Goal: Transaction & Acquisition: Purchase product/service

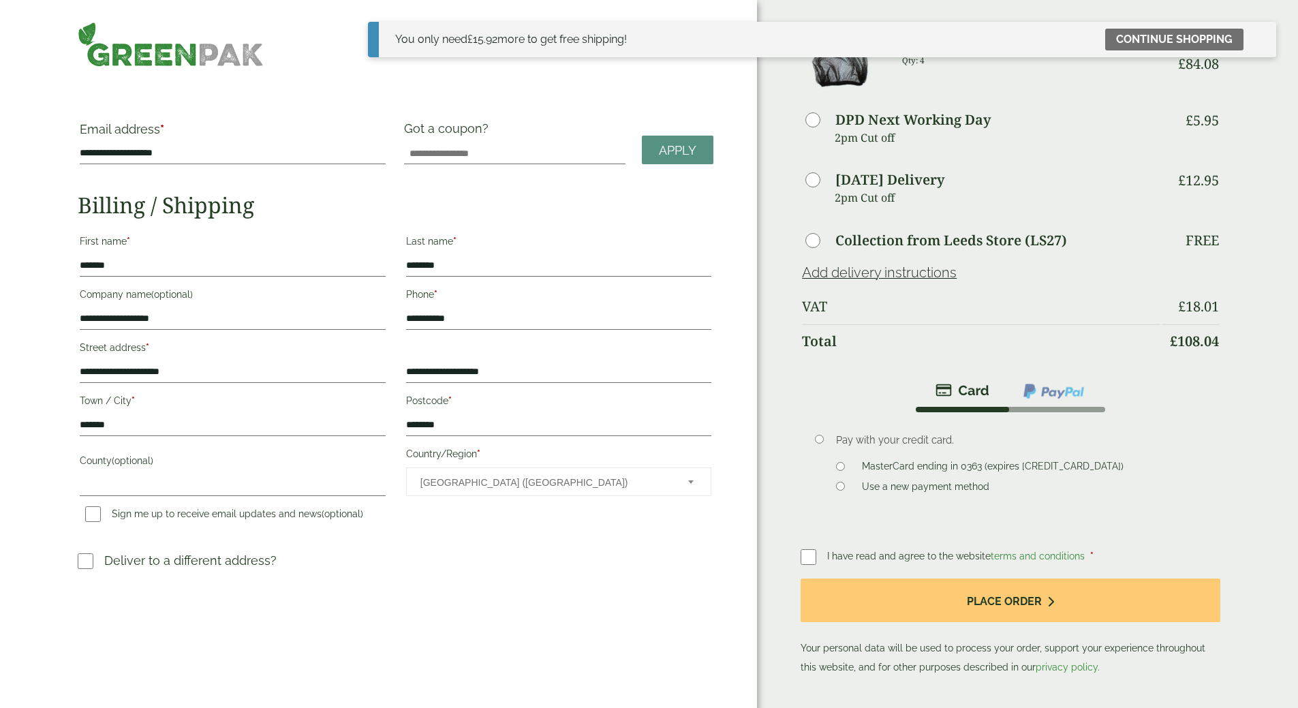
click at [890, 551] on span "I have read and agree to the website terms and conditions" at bounding box center [957, 556] width 260 height 11
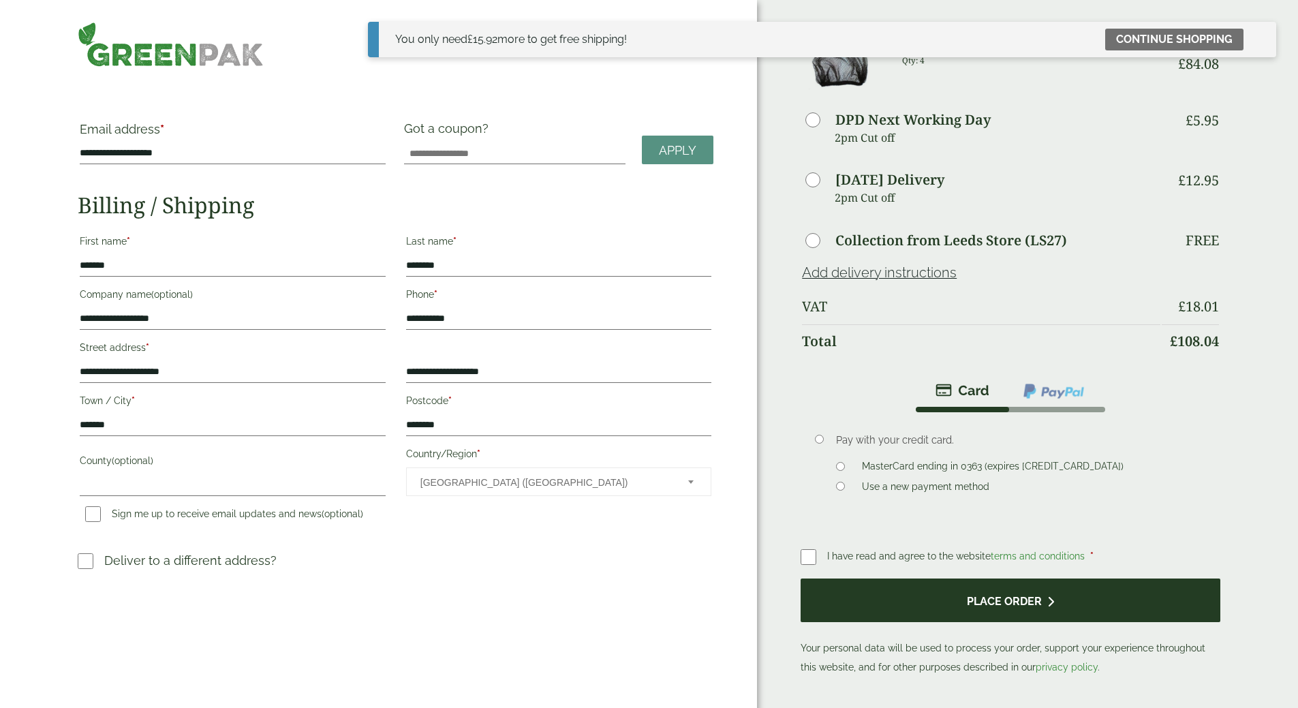
click at [961, 589] on button "Place order" at bounding box center [1010, 600] width 419 height 44
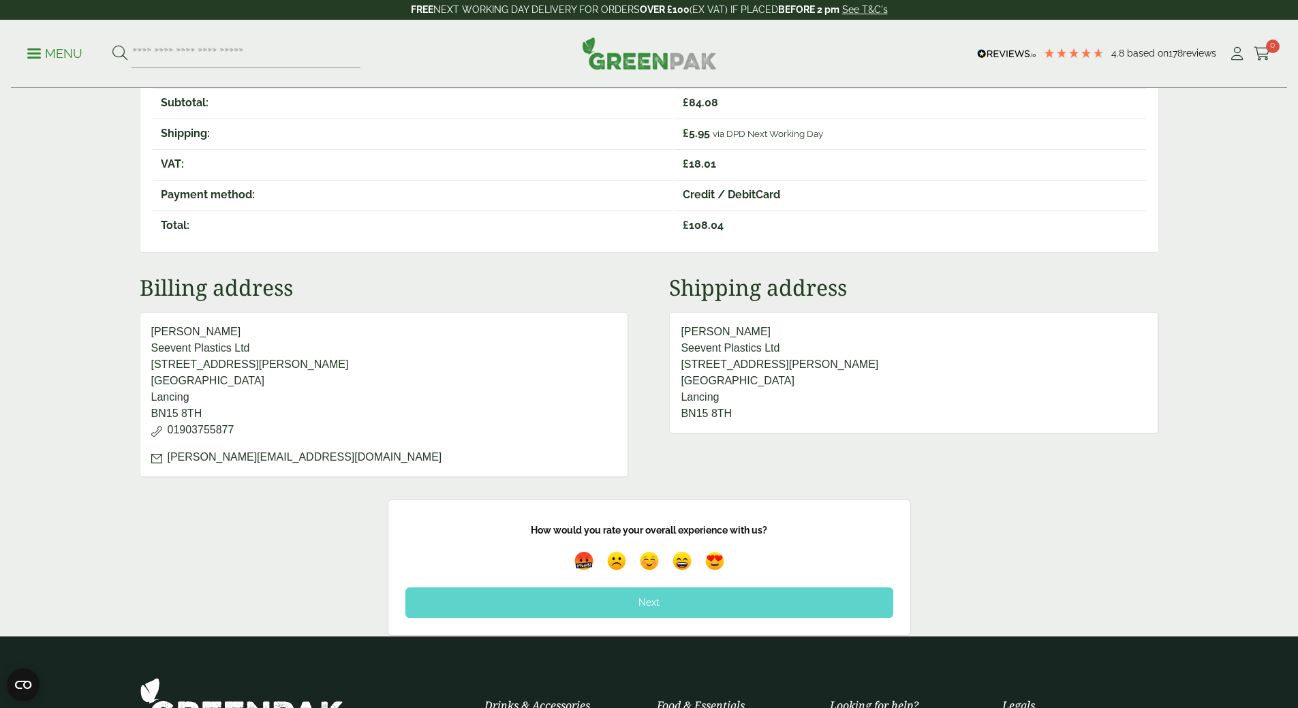
scroll to position [341, 0]
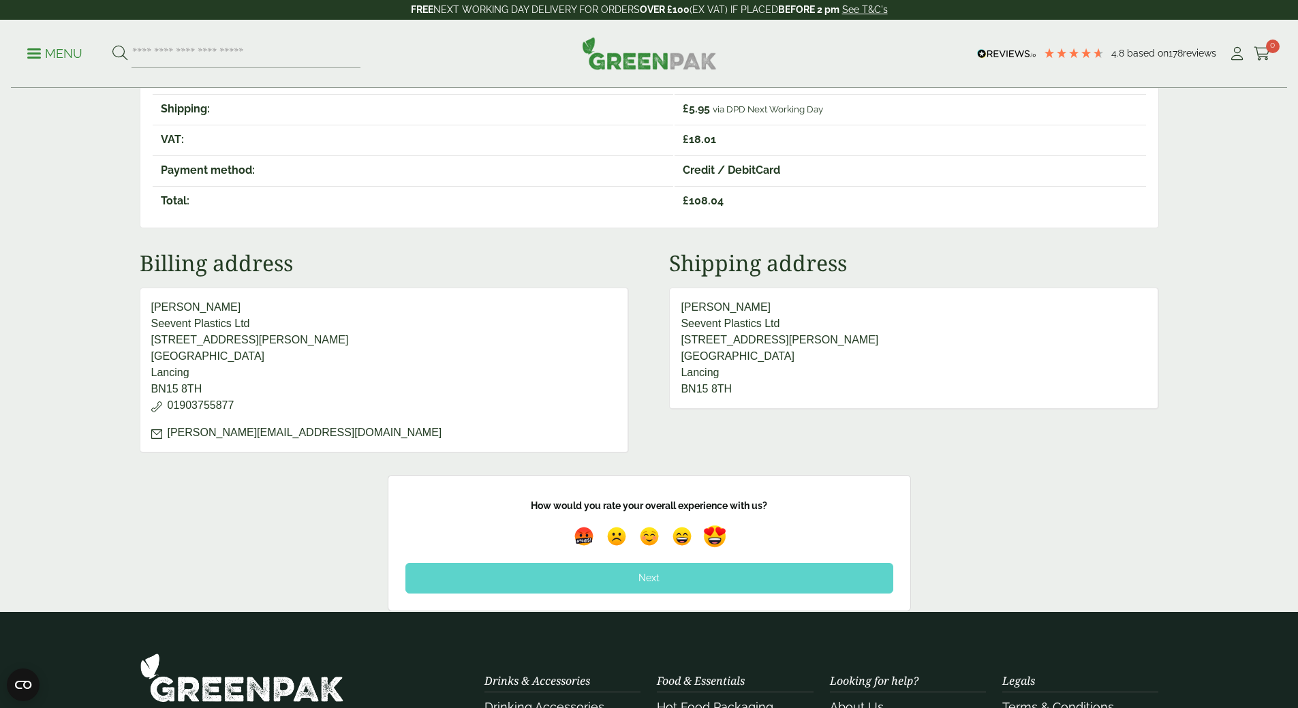
click at [712, 536] on img at bounding box center [714, 536] width 31 height 31
click at [656, 578] on div "Next" at bounding box center [649, 578] width 488 height 30
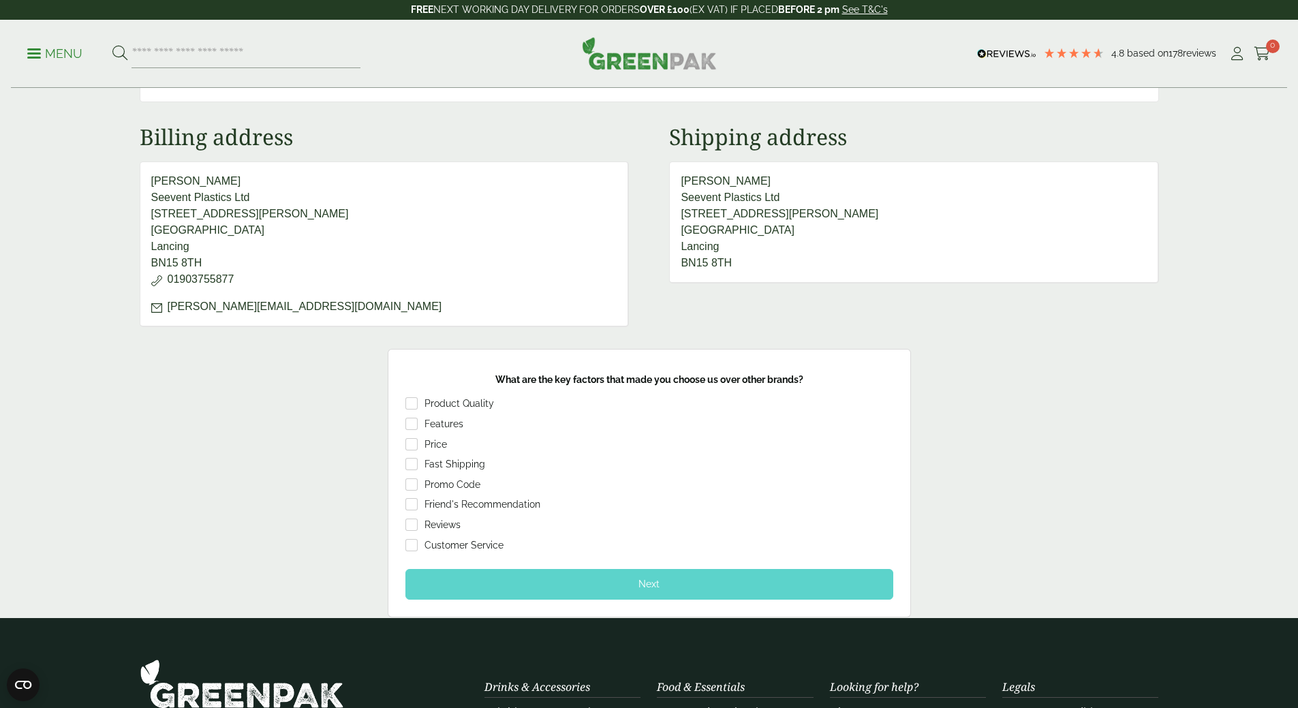
scroll to position [477, 0]
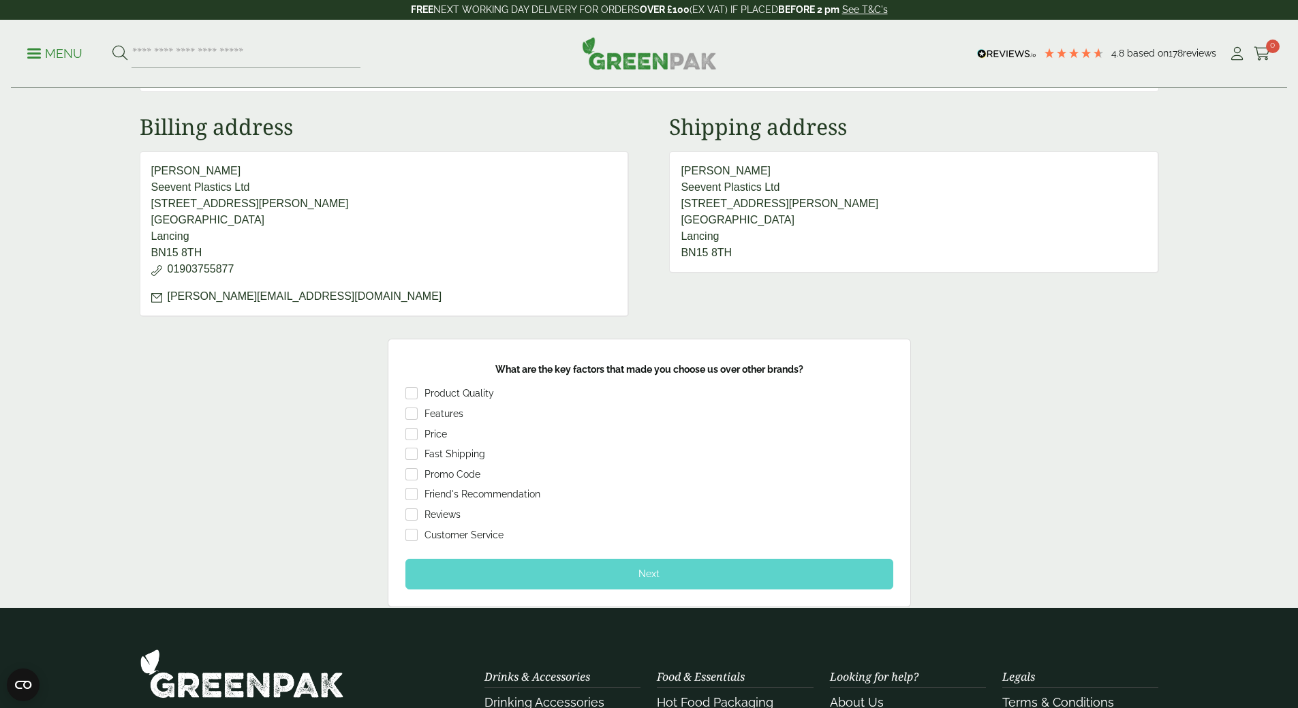
click at [668, 574] on div "Next" at bounding box center [649, 574] width 488 height 30
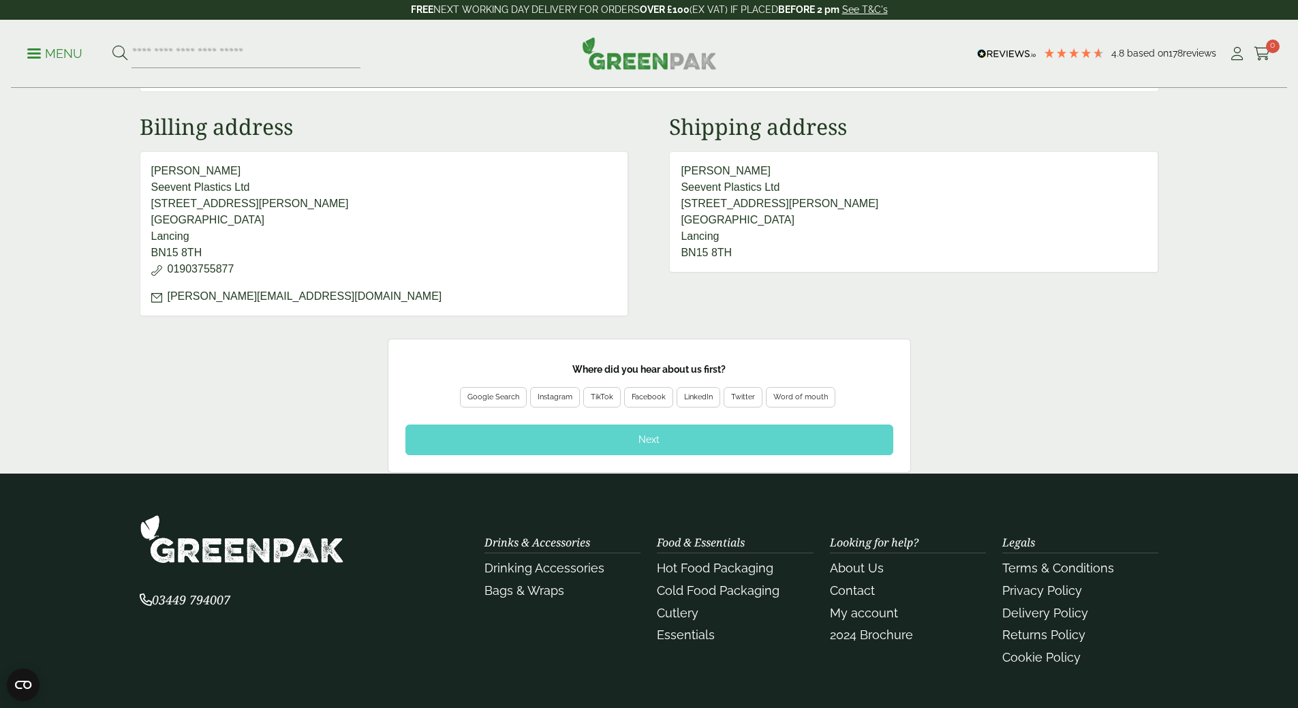
click at [488, 397] on div "Google Search" at bounding box center [493, 397] width 52 height 12
click at [621, 439] on div "Next" at bounding box center [649, 439] width 488 height 30
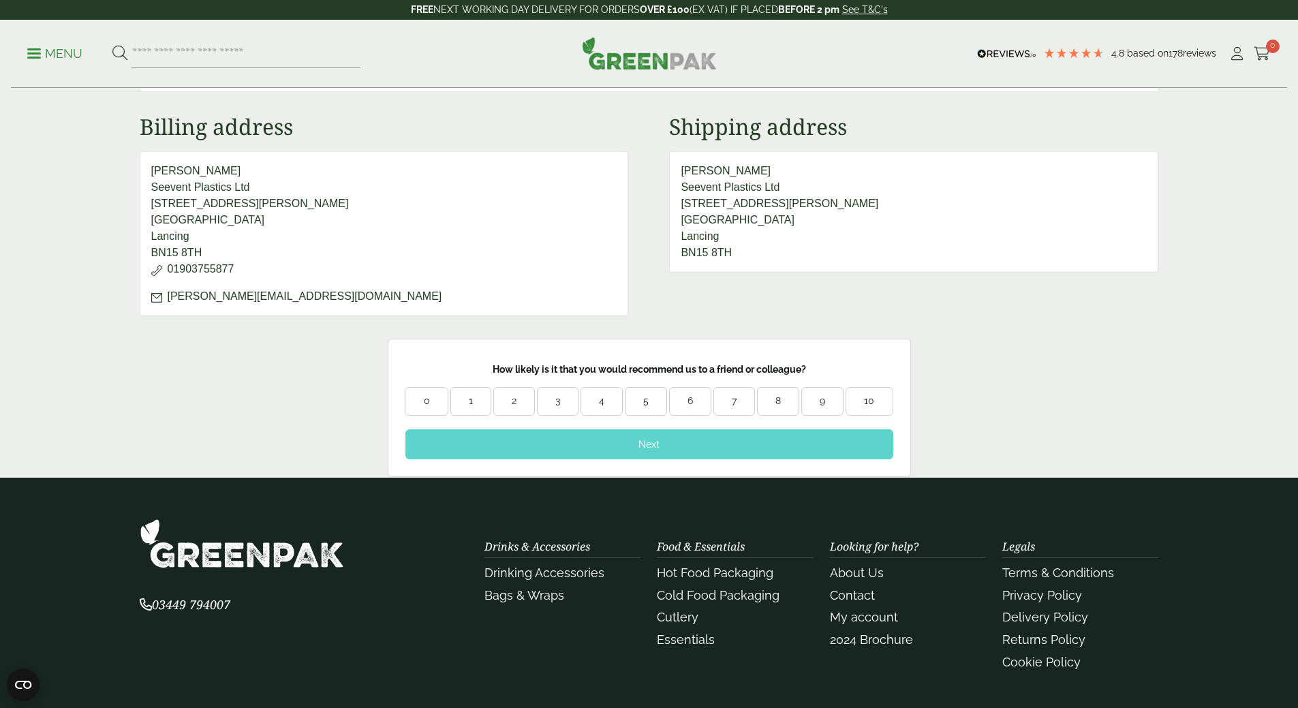
click at [883, 401] on div "10" at bounding box center [869, 402] width 46 height 14
click at [640, 448] on div "Next" at bounding box center [649, 444] width 488 height 30
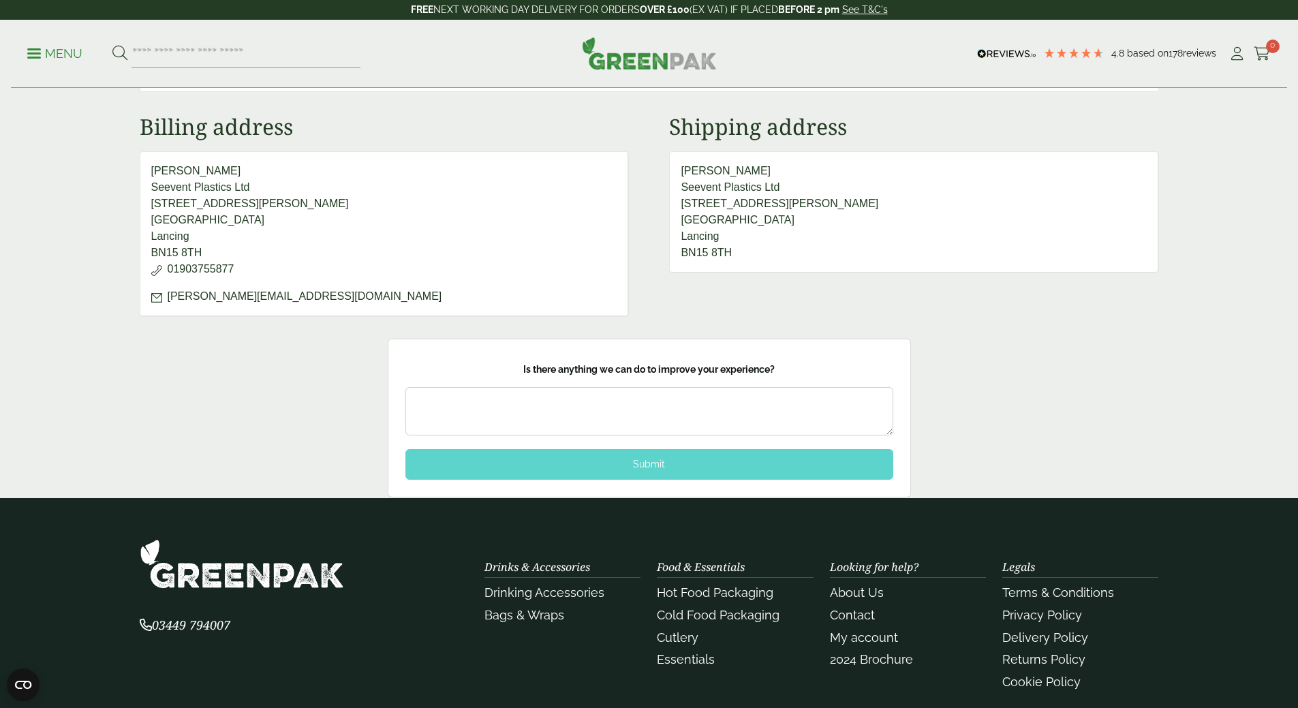
click at [640, 459] on div "Submit" at bounding box center [649, 464] width 488 height 30
